Goal: Information Seeking & Learning: Learn about a topic

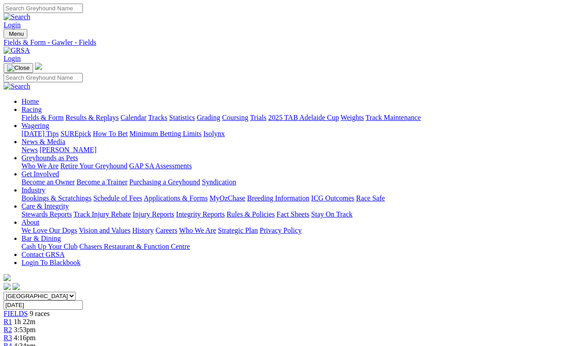
click at [113, 114] on link "Results & Replays" at bounding box center [91, 118] width 53 height 8
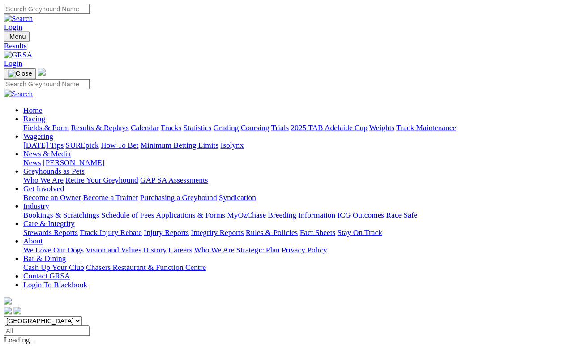
scroll to position [4, 0]
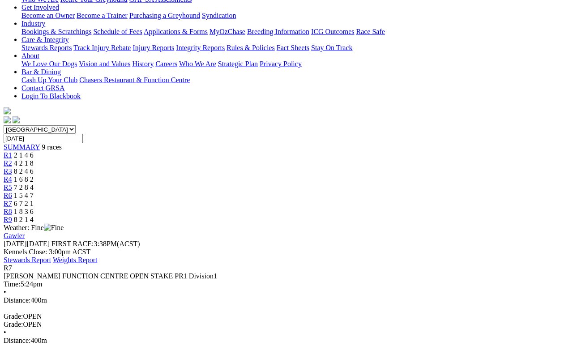
scroll to position [147, 0]
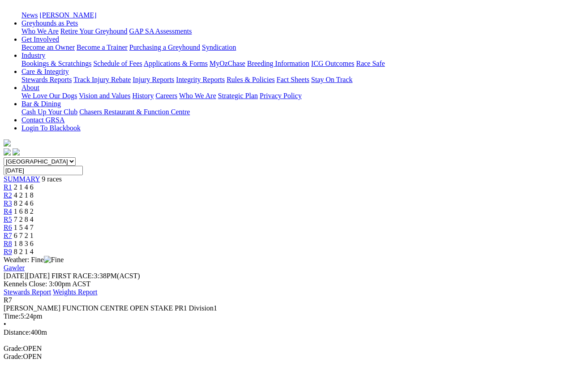
scroll to position [11, 0]
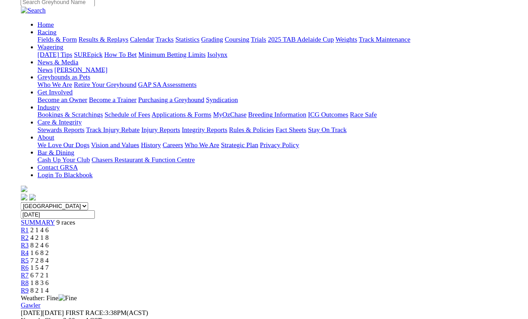
scroll to position [144, 0]
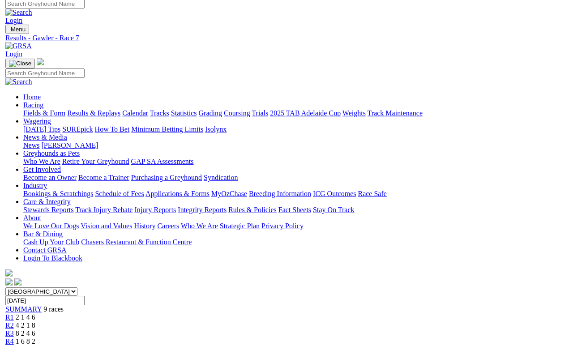
scroll to position [0, 0]
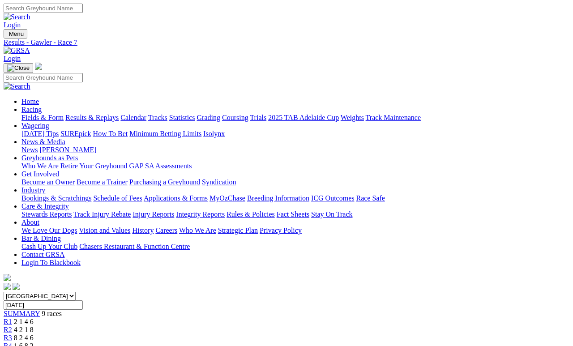
click at [37, 114] on link "Fields & Form" at bounding box center [42, 118] width 42 height 8
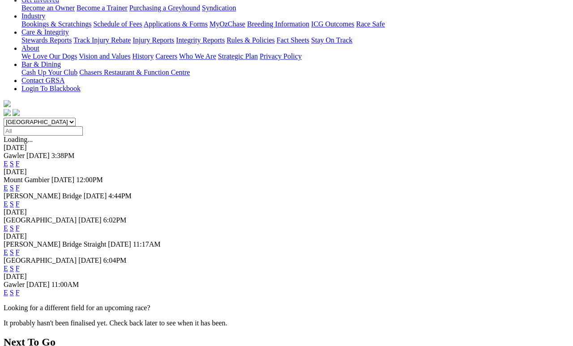
scroll to position [174, 0]
click at [20, 289] on link "F" at bounding box center [18, 293] width 4 height 8
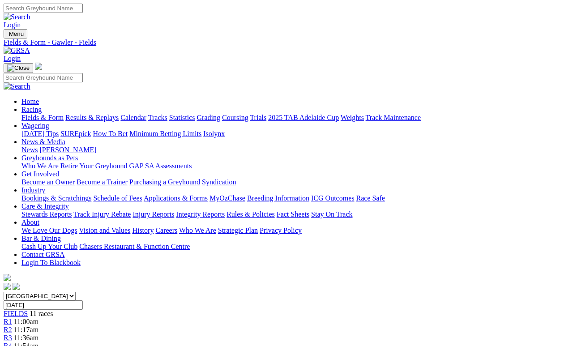
click at [36, 114] on link "Fields & Form" at bounding box center [42, 118] width 42 height 8
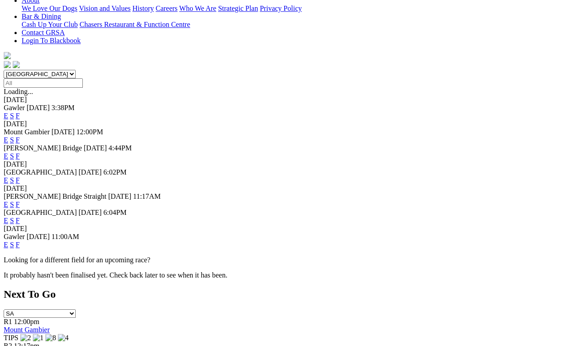
scroll to position [222, 13]
click at [20, 217] on link "F" at bounding box center [18, 221] width 4 height 8
